Goal: Find specific page/section: Find specific page/section

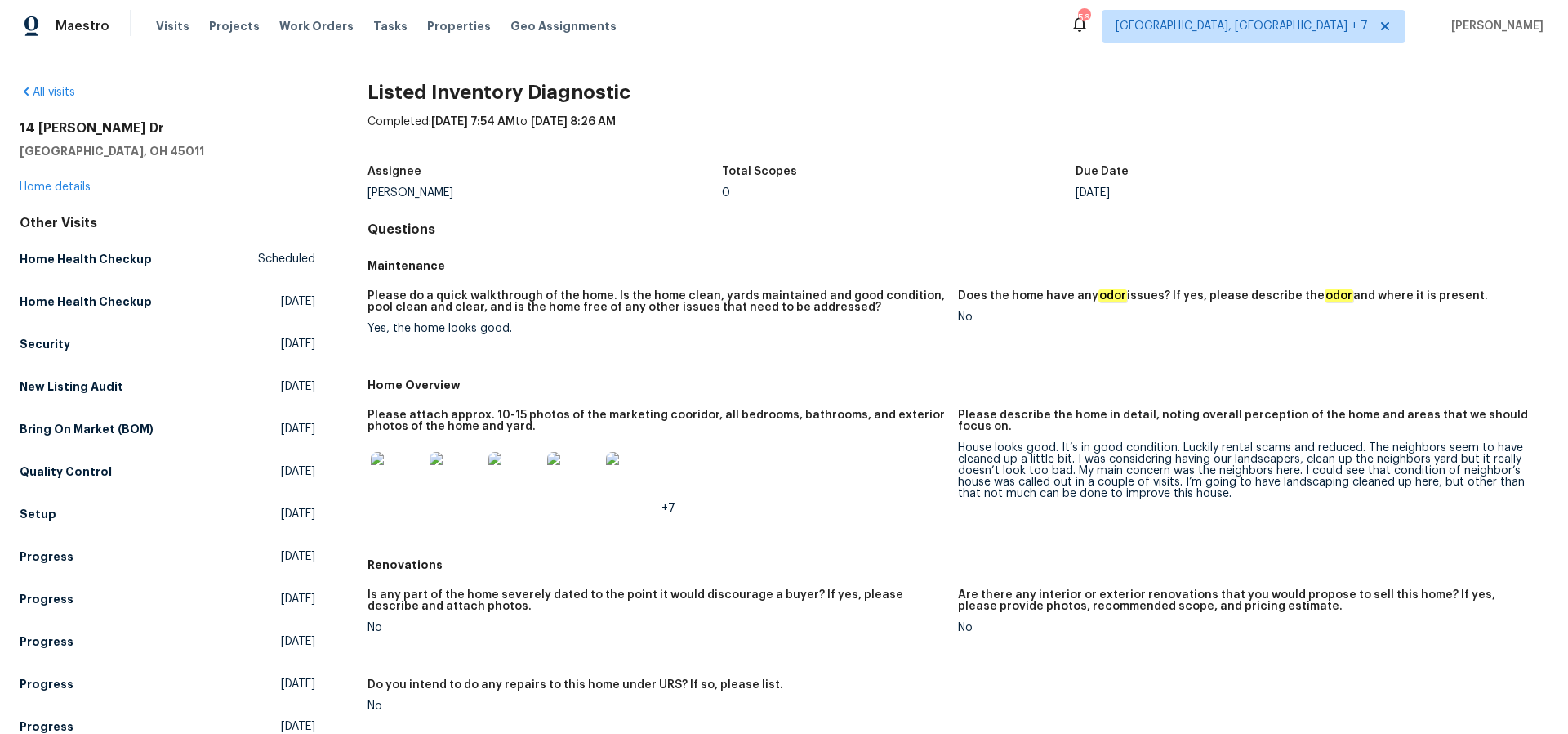
scroll to position [832, 0]
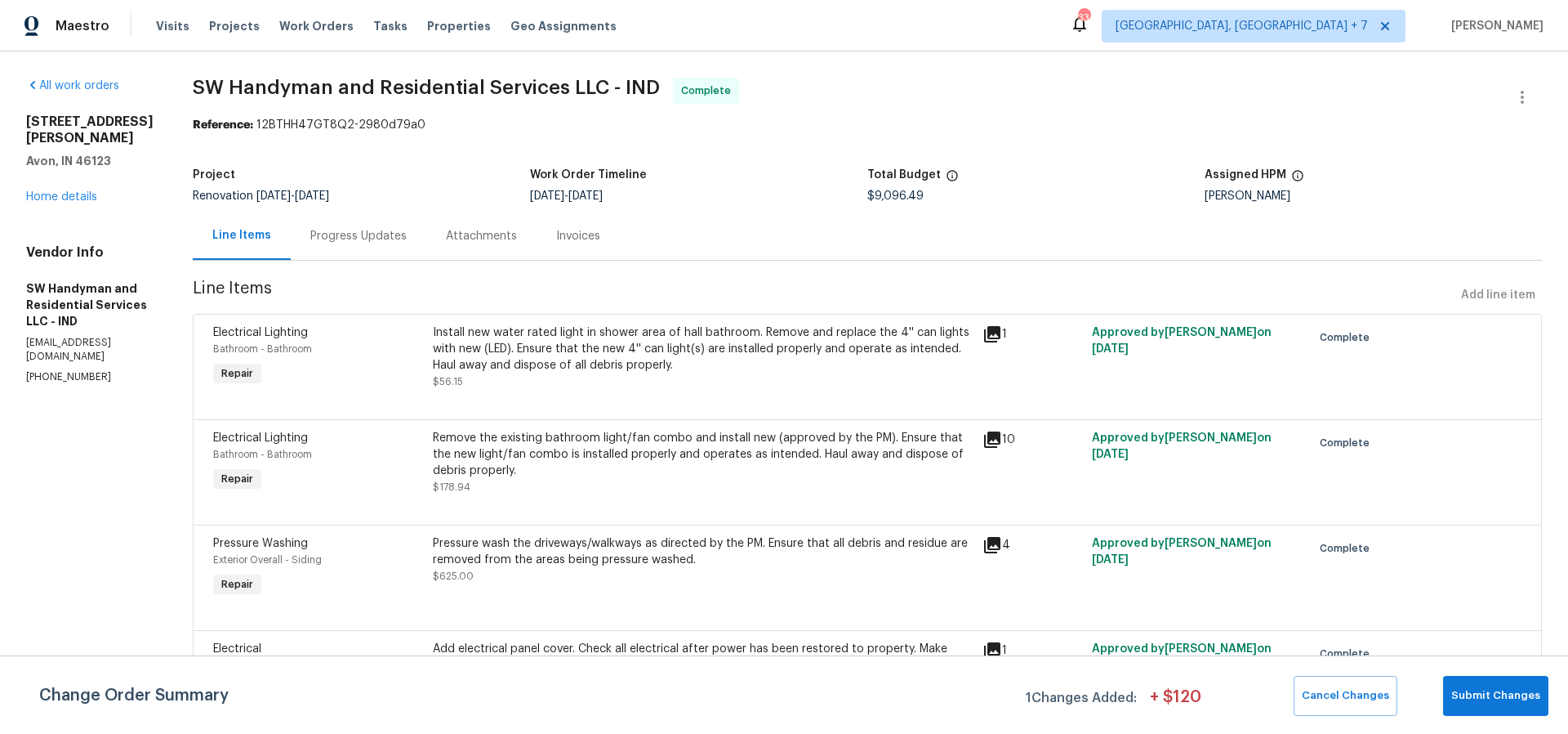
scroll to position [2240, 0]
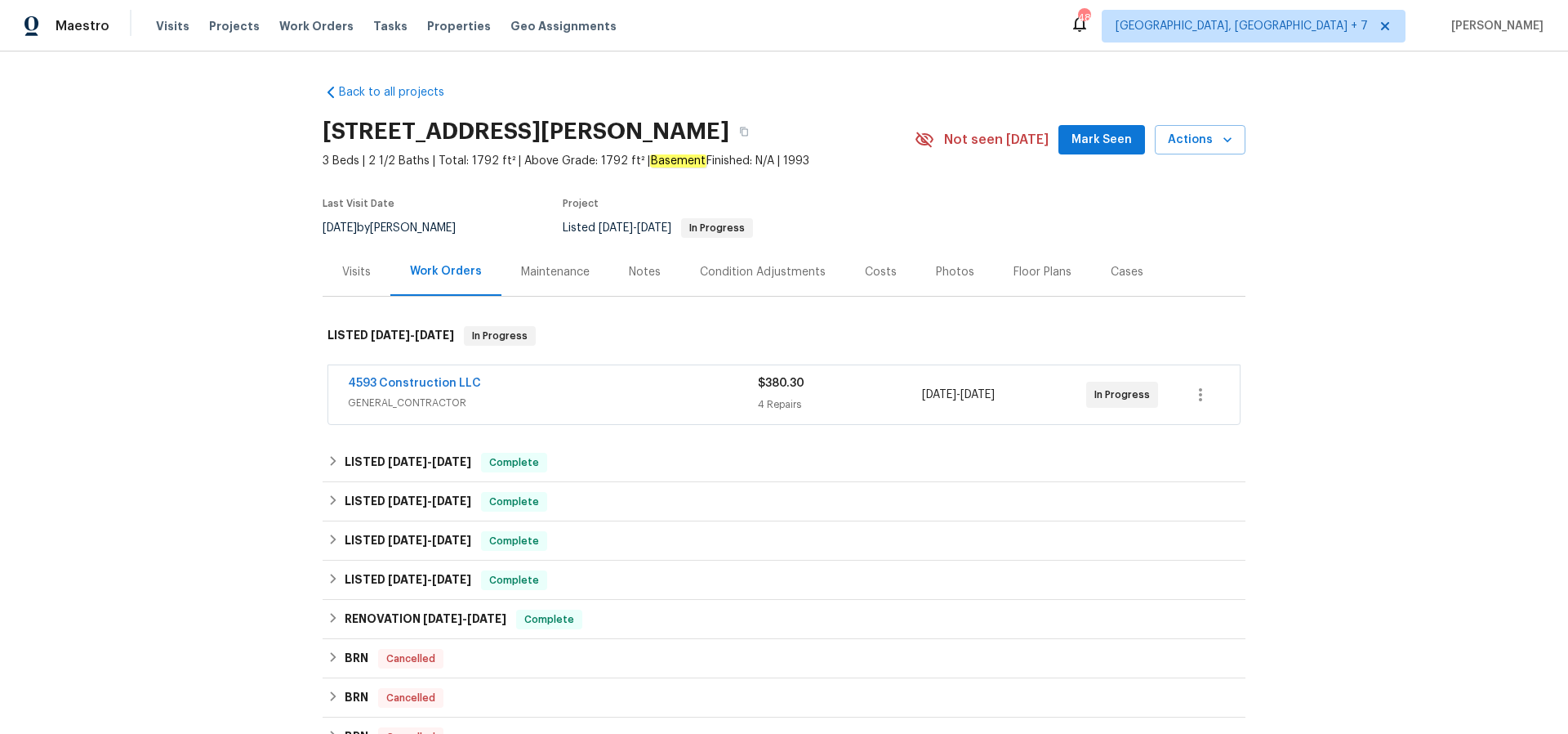
scroll to position [1, 0]
